Goal: Task Accomplishment & Management: Use online tool/utility

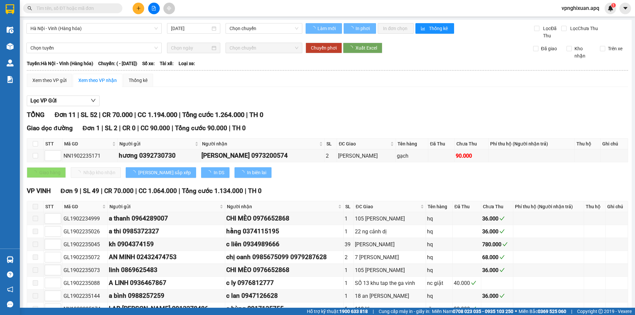
type input "[DATE]"
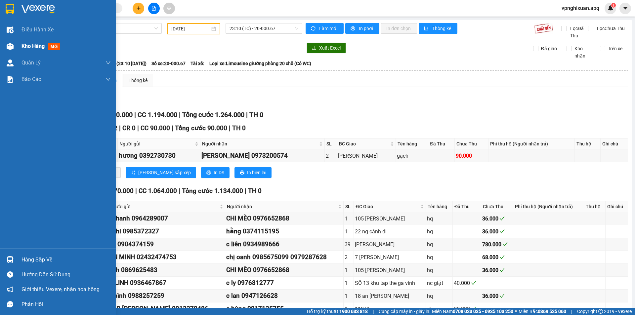
click at [22, 46] on span "Kho hàng" at bounding box center [33, 46] width 23 height 6
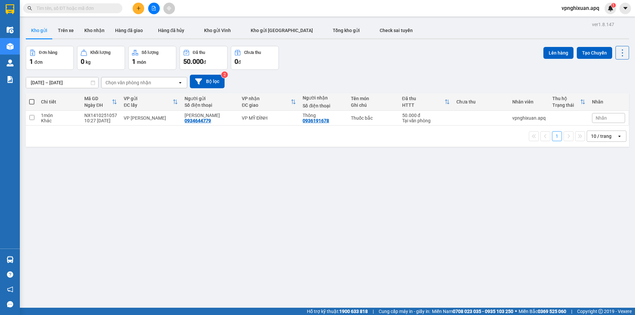
click at [34, 100] on label at bounding box center [31, 102] width 5 height 7
click at [32, 99] on input "checkbox" at bounding box center [32, 99] width 0 height 0
checkbox input "true"
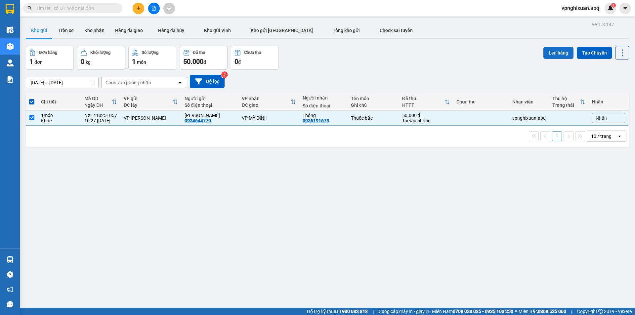
click at [555, 49] on button "Lên hàng" at bounding box center [559, 53] width 30 height 12
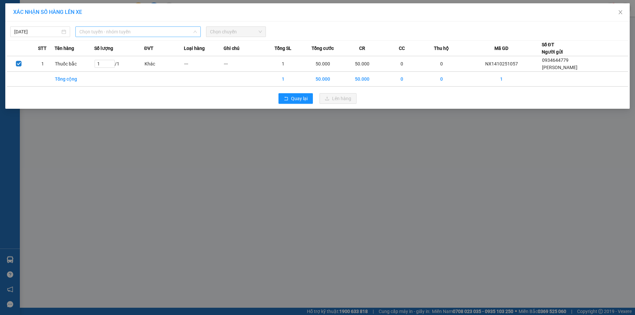
click at [122, 30] on span "Chọn tuyến - nhóm tuyến" at bounding box center [137, 32] width 117 height 10
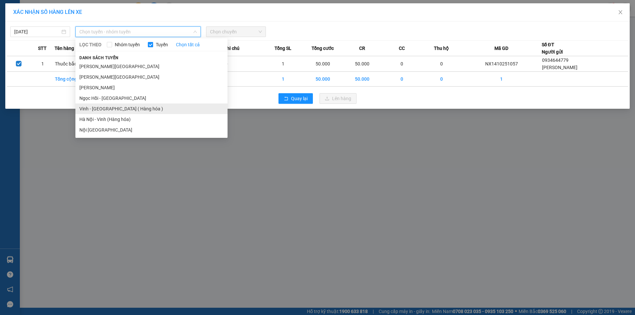
click at [108, 107] on li "Vinh - [GEOGRAPHIC_DATA] ( Hàng hóa )" at bounding box center [151, 109] width 152 height 11
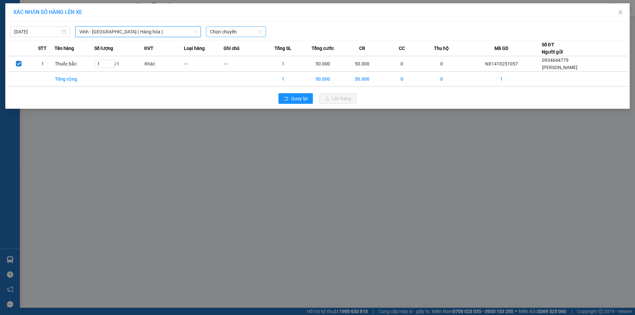
click at [236, 32] on span "Chọn chuyến" at bounding box center [236, 32] width 52 height 10
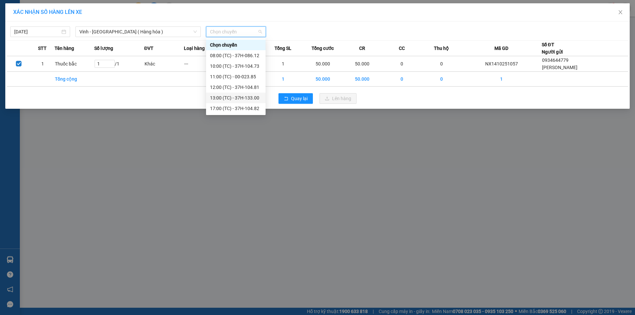
drag, startPoint x: 232, startPoint y: 97, endPoint x: 264, endPoint y: 102, distance: 32.3
click at [232, 96] on div "13:00 (TC) - 37H-133.00" at bounding box center [236, 97] width 52 height 7
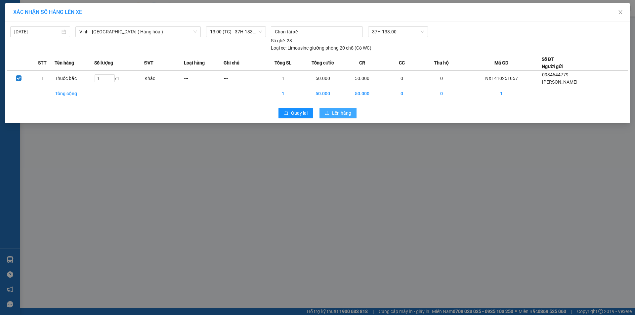
drag, startPoint x: 338, startPoint y: 114, endPoint x: 339, endPoint y: 110, distance: 4.4
click at [338, 113] on span "Lên hàng" at bounding box center [341, 113] width 19 height 7
